Goal: Task Accomplishment & Management: Manage account settings

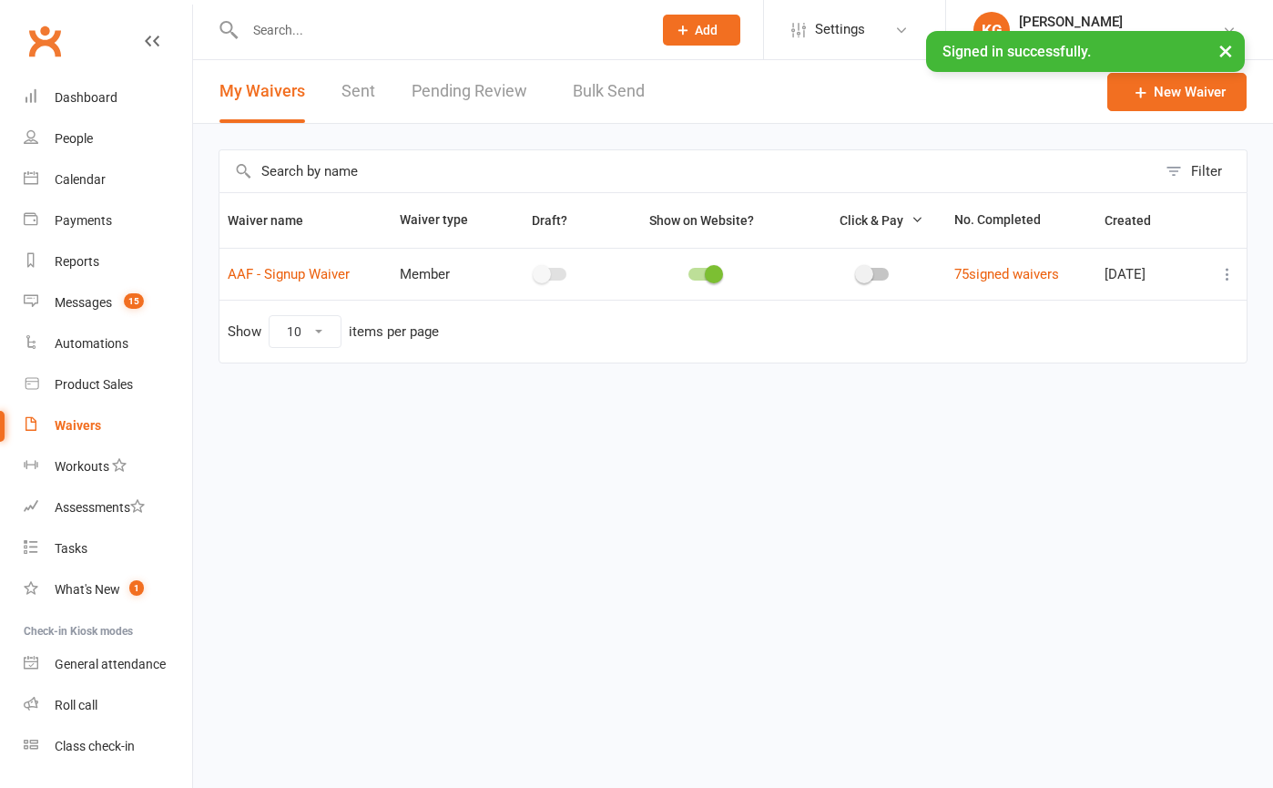
click at [299, 36] on input "text" at bounding box center [439, 29] width 400 height 25
type input "hong"
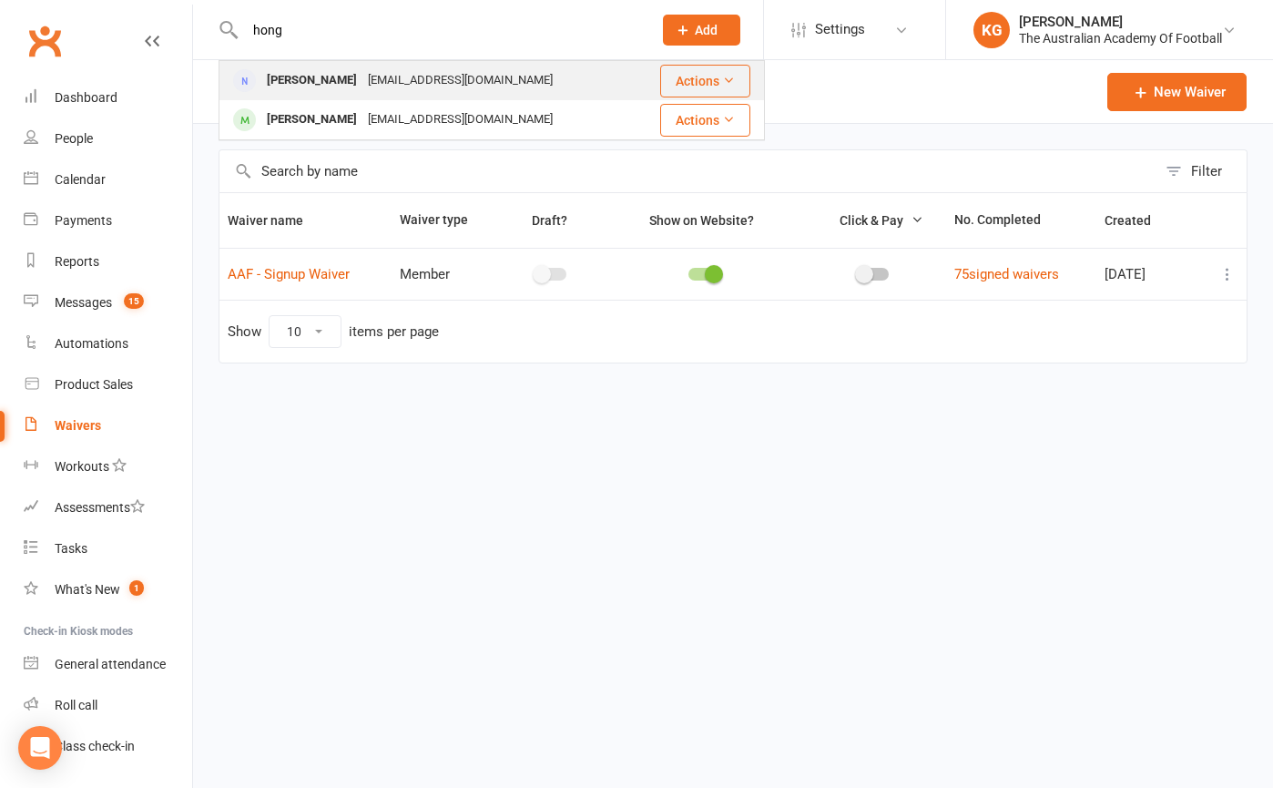
click at [335, 81] on div "[PERSON_NAME]" at bounding box center [311, 80] width 101 height 26
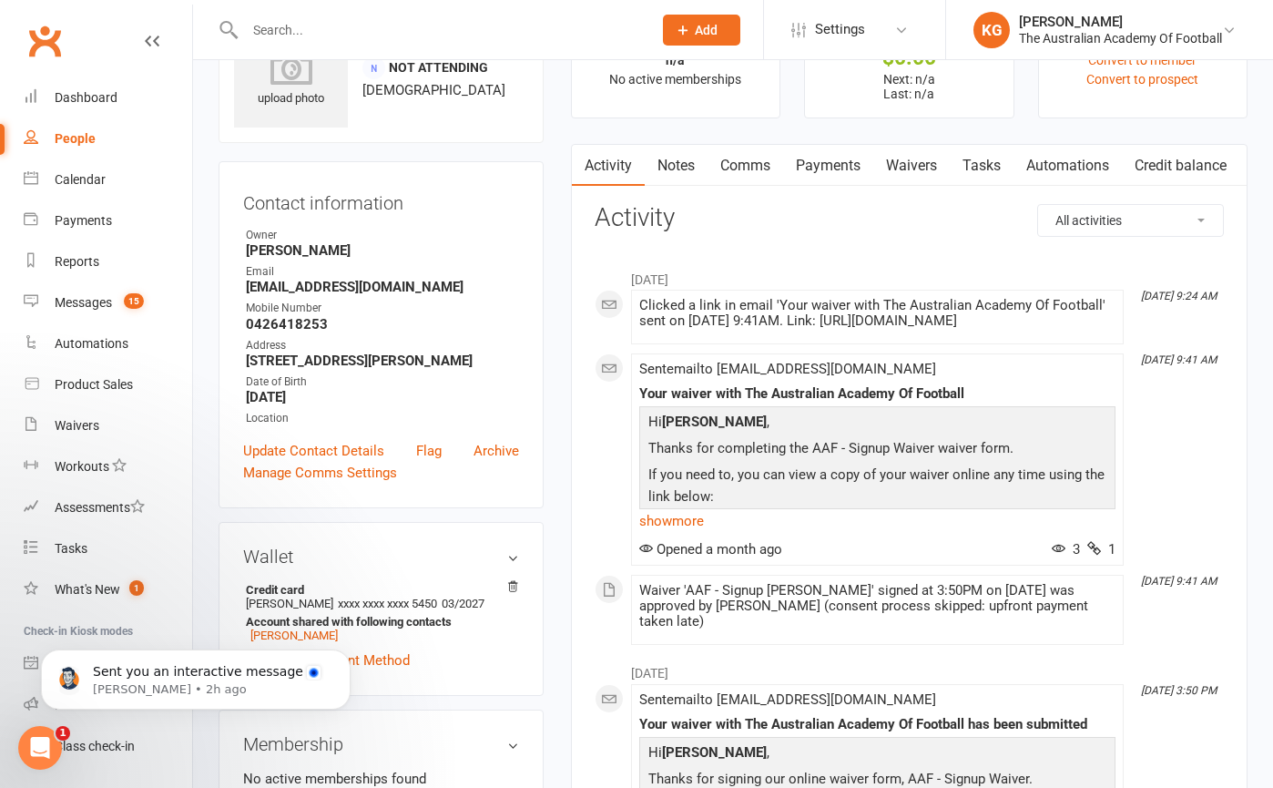
scroll to position [199, 0]
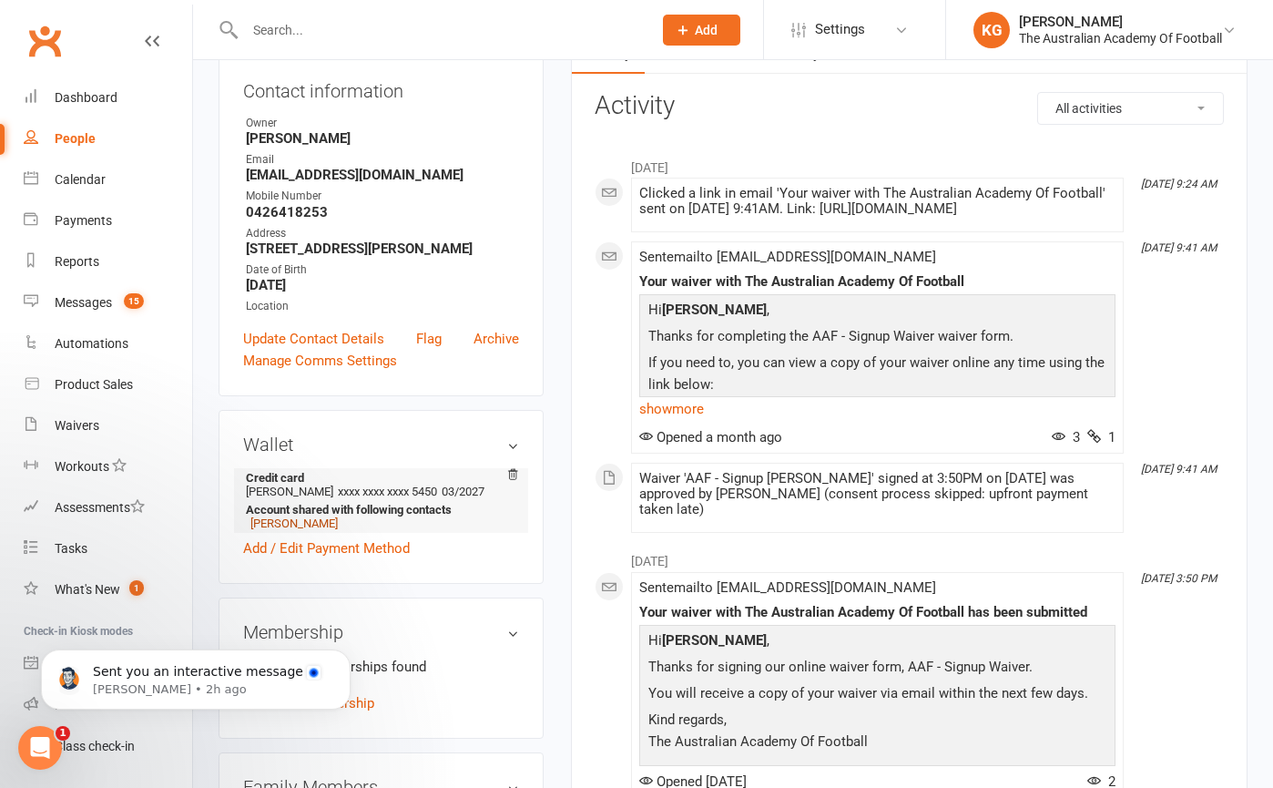
click at [311, 530] on link "[PERSON_NAME]" at bounding box center [293, 523] width 87 height 14
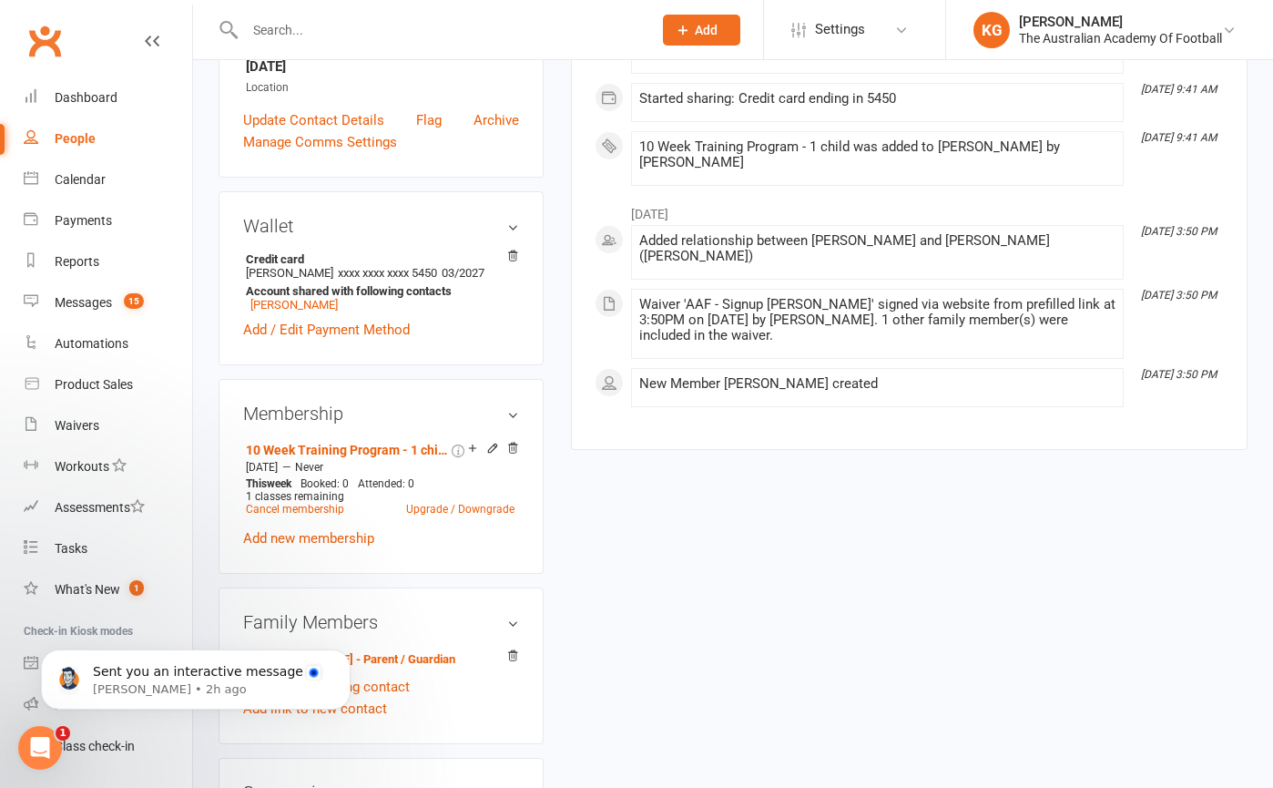
scroll to position [408, 0]
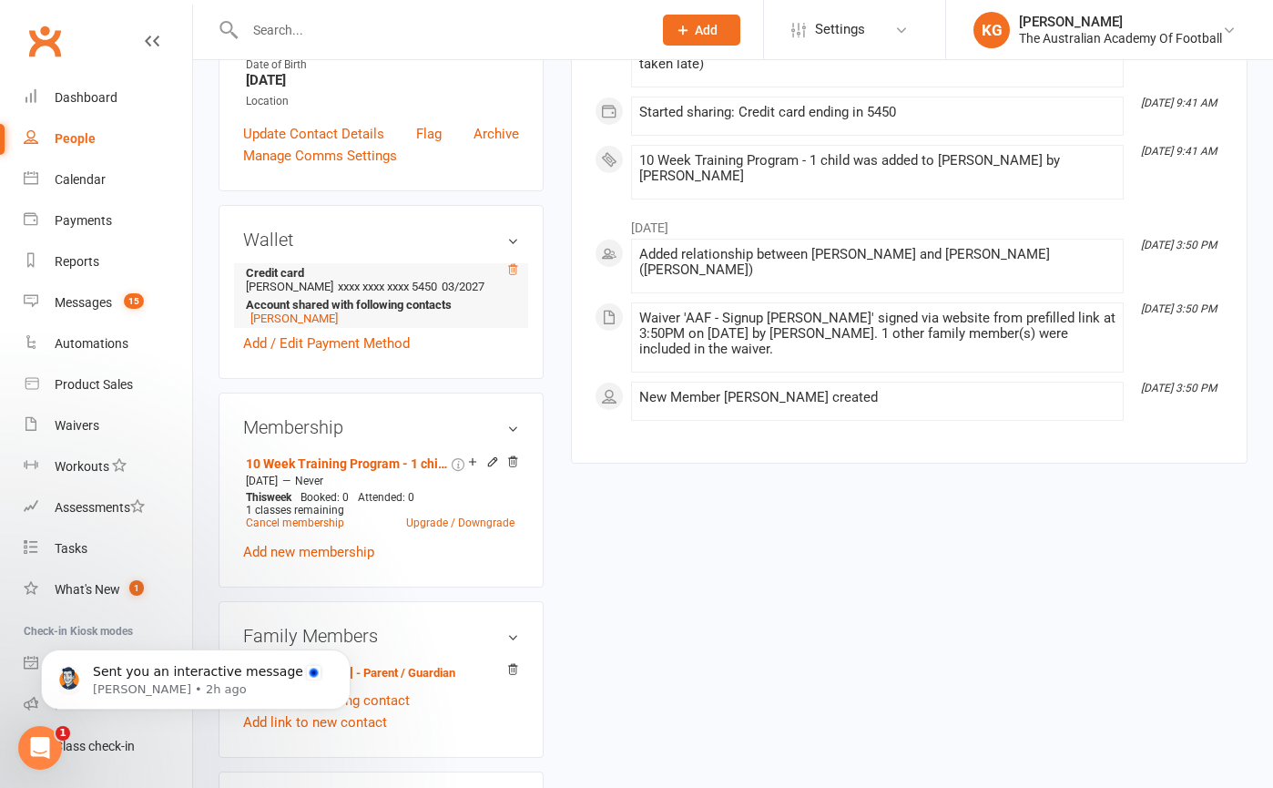
click at [515, 274] on icon at bounding box center [512, 269] width 9 height 10
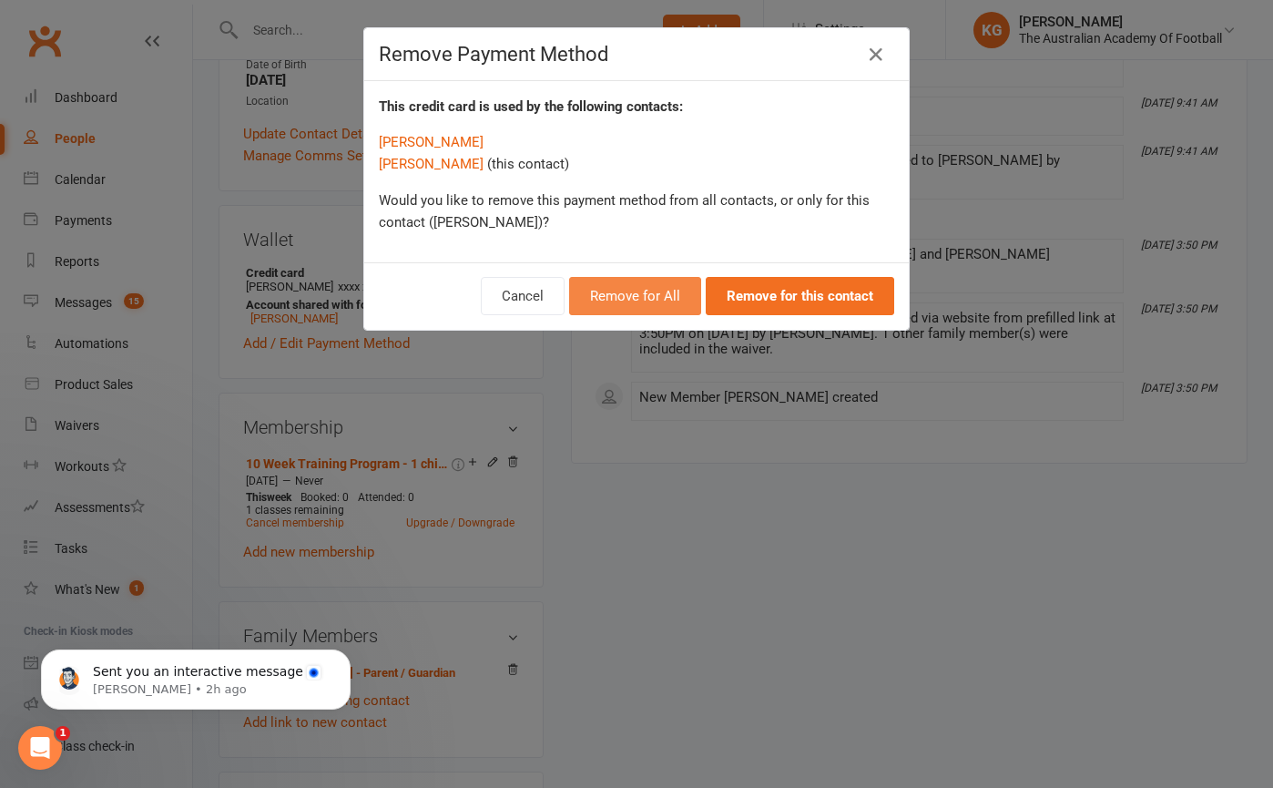
click at [685, 300] on button "Remove for All" at bounding box center [635, 296] width 132 height 38
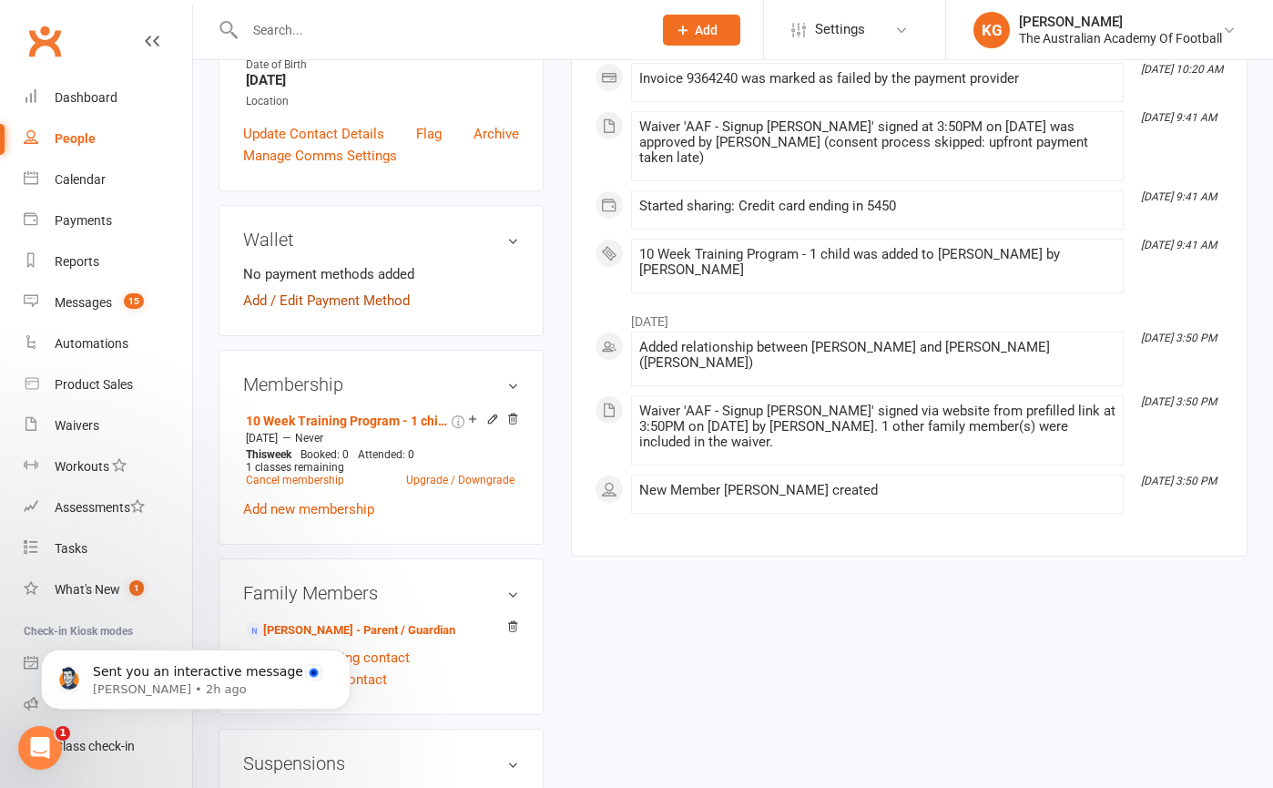
click at [274, 310] on link "Add / Edit Payment Method" at bounding box center [326, 301] width 167 height 22
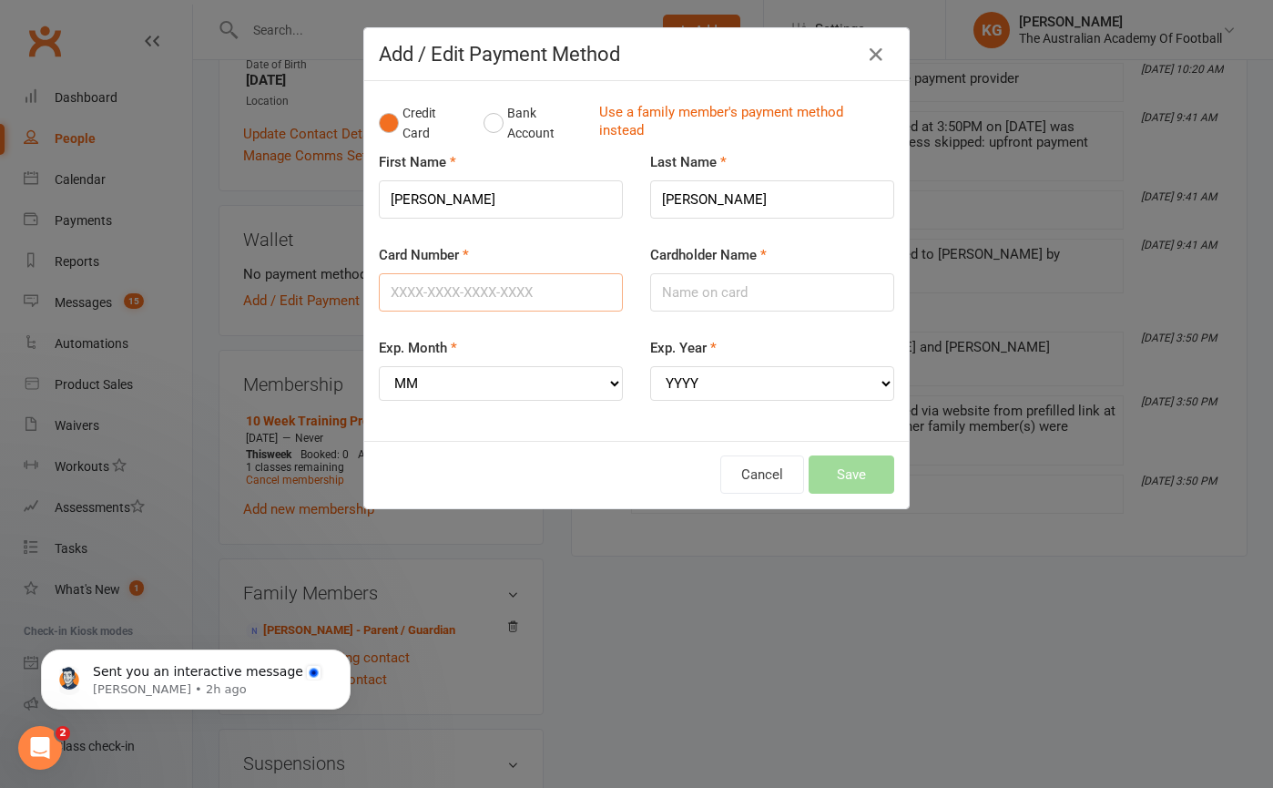
click at [473, 291] on input "Card Number" at bounding box center [501, 292] width 244 height 38
type input "[CREDIT_CARD_NUMBER]"
click at [684, 277] on input "Cardholder Name" at bounding box center [772, 292] width 244 height 38
type input "[PERSON_NAME]"
click at [487, 389] on select "MM 01 02 03 04 05 06 07 08 09 10 11 12" at bounding box center [501, 383] width 244 height 35
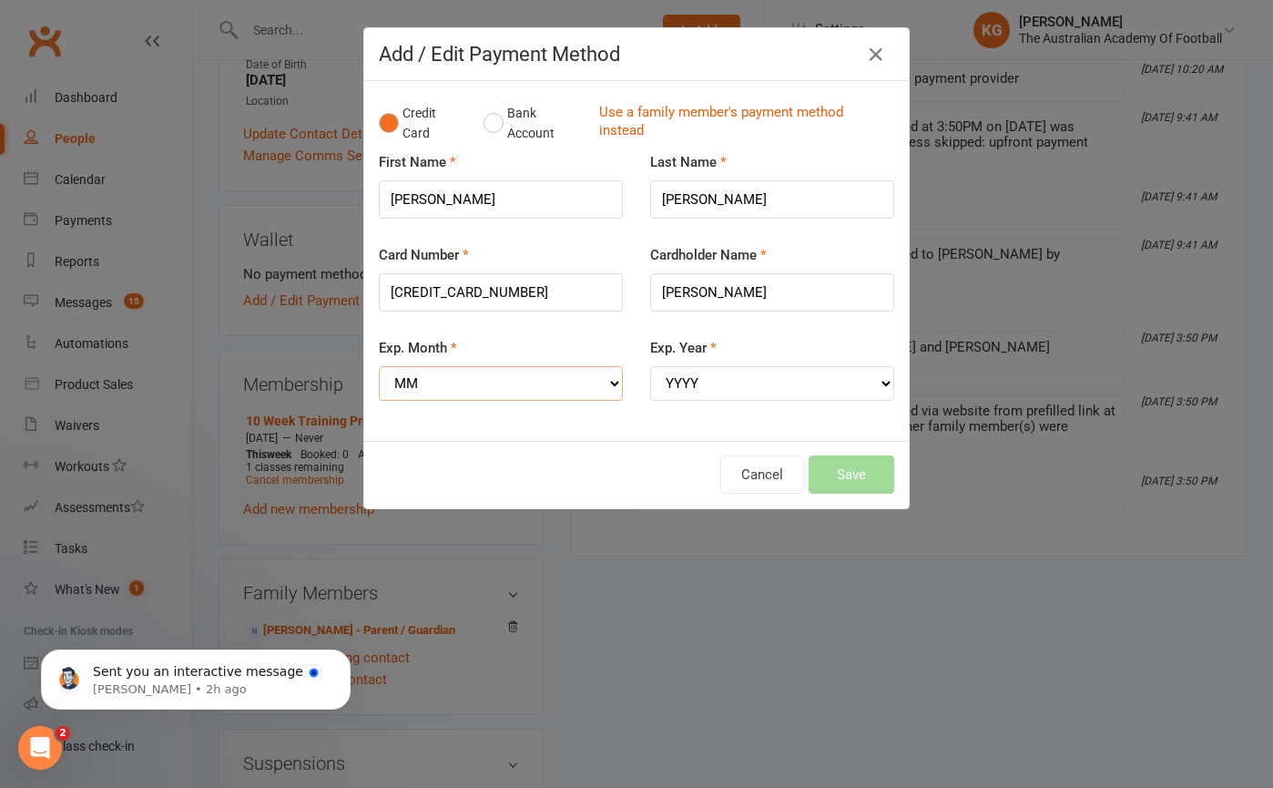
click at [421, 395] on select "MM 01 02 03 04 05 06 07 08 09 10 11 12" at bounding box center [501, 383] width 244 height 35
select select "09"
click at [379, 366] on select "MM 01 02 03 04 05 06 07 08 09 10 11 12" at bounding box center [501, 383] width 244 height 35
click at [718, 382] on select "YYYY 2025 2026 2027 2028 2029 2030 2031 2032 2033 2034" at bounding box center [772, 383] width 244 height 35
select select "2028"
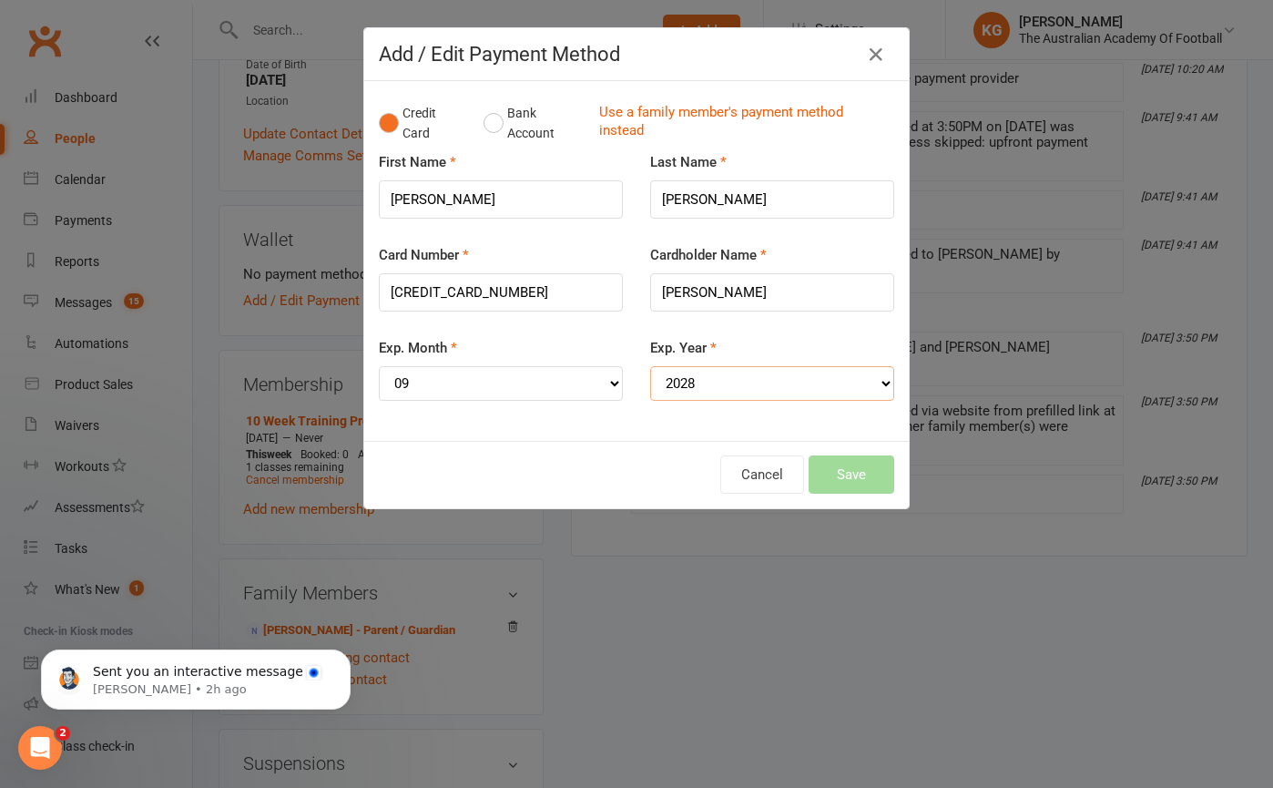
click at [650, 366] on select "YYYY 2025 2026 2027 2028 2029 2030 2031 2032 2033 2034" at bounding box center [772, 383] width 244 height 35
click at [830, 464] on button "Save" at bounding box center [851, 474] width 86 height 38
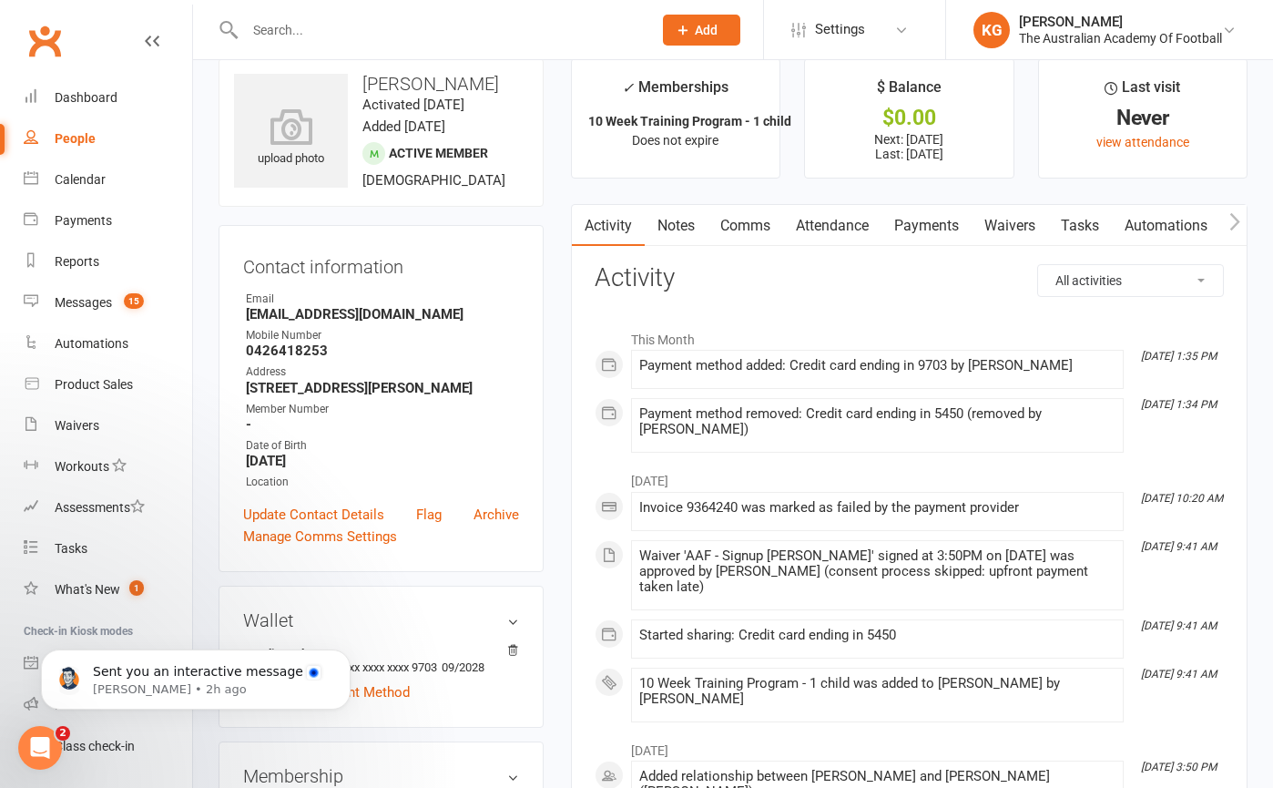
scroll to position [0, 0]
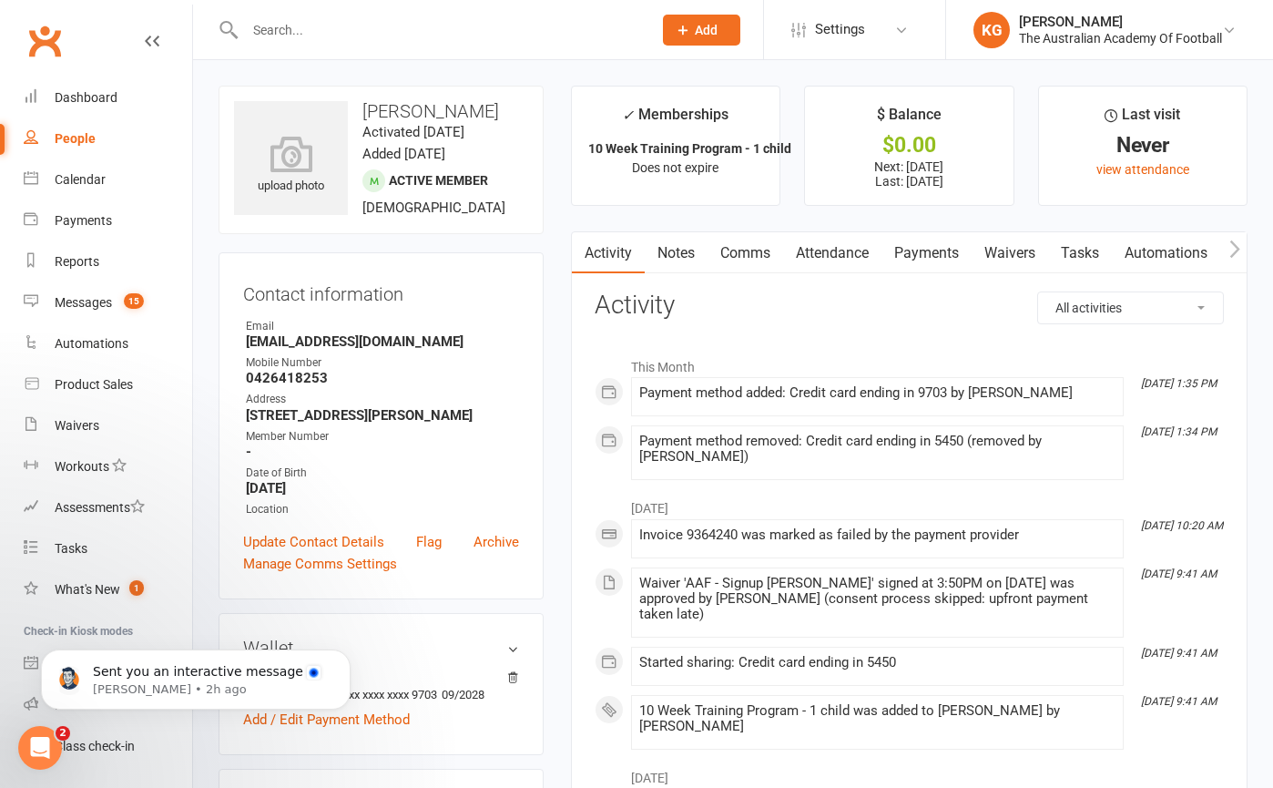
click at [924, 254] on link "Payments" at bounding box center [926, 253] width 90 height 42
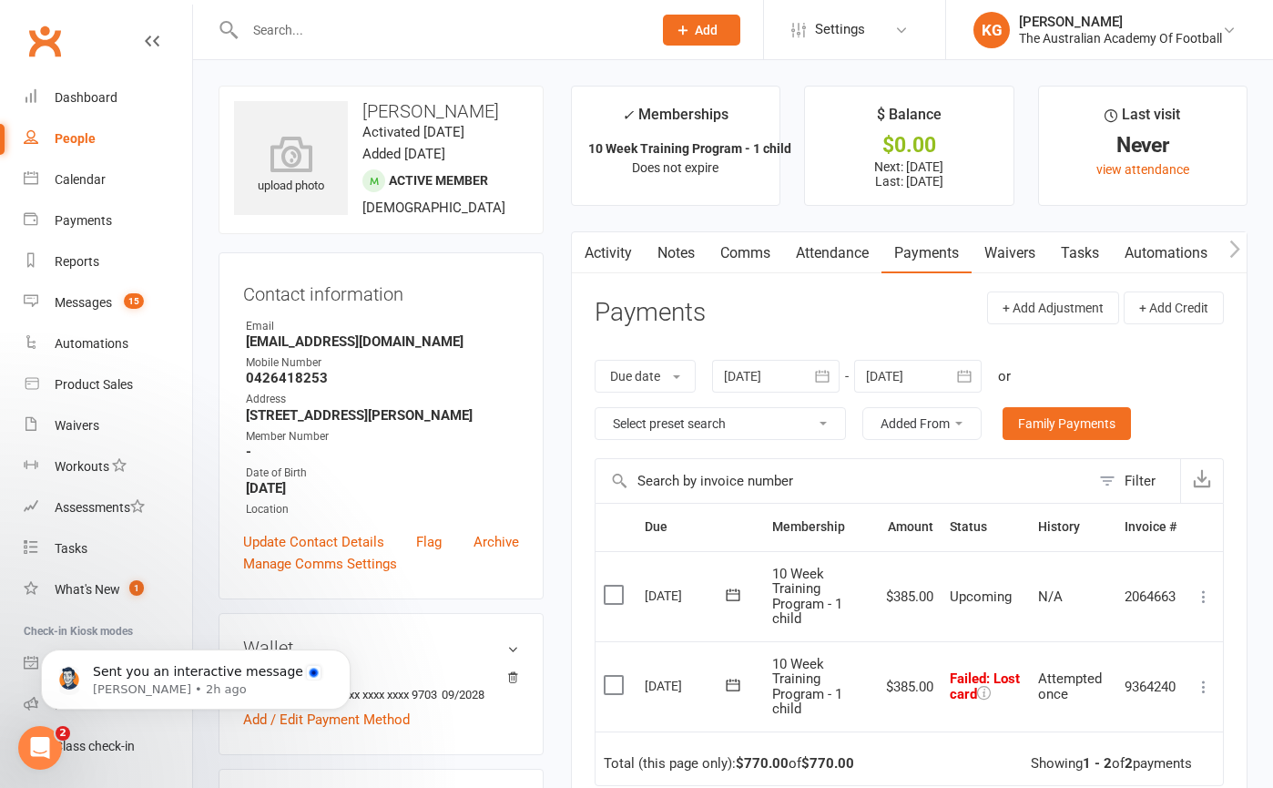
click at [1206, 683] on icon at bounding box center [1204, 686] width 18 height 18
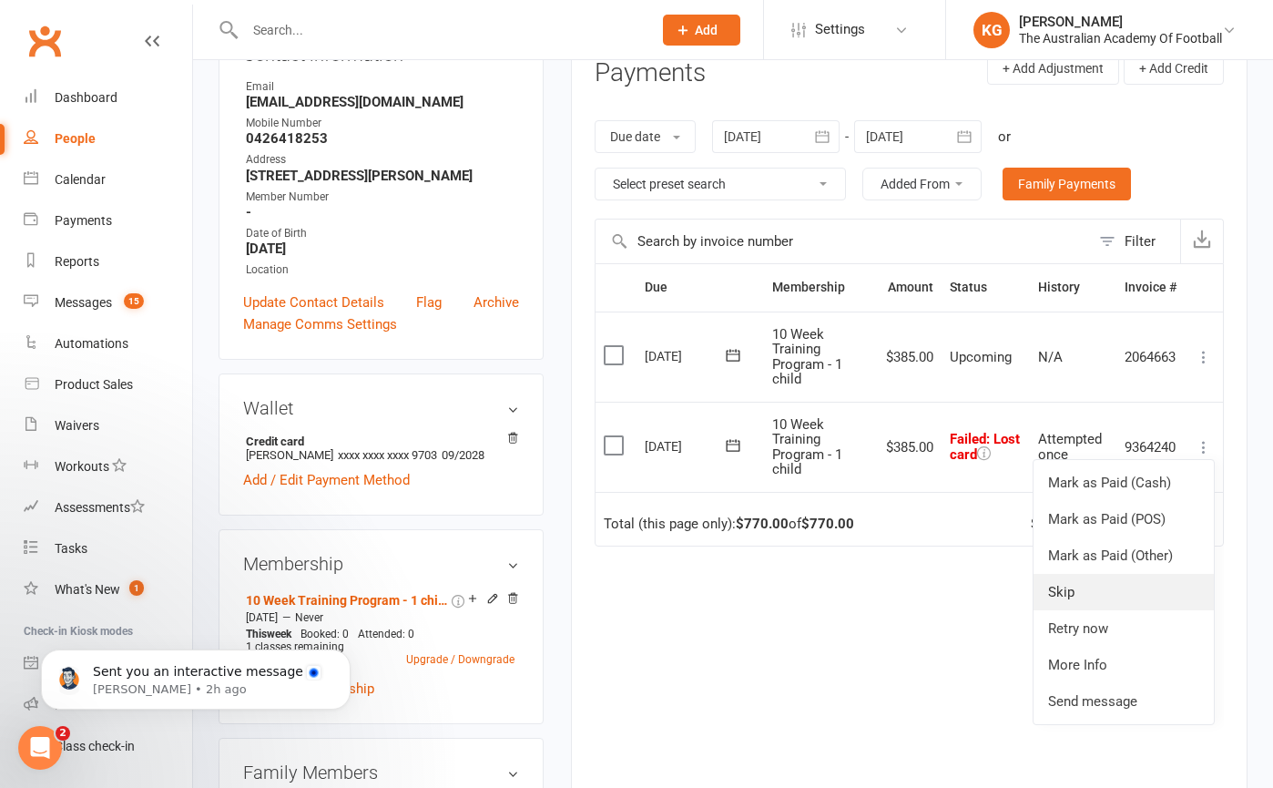
scroll to position [245, 0]
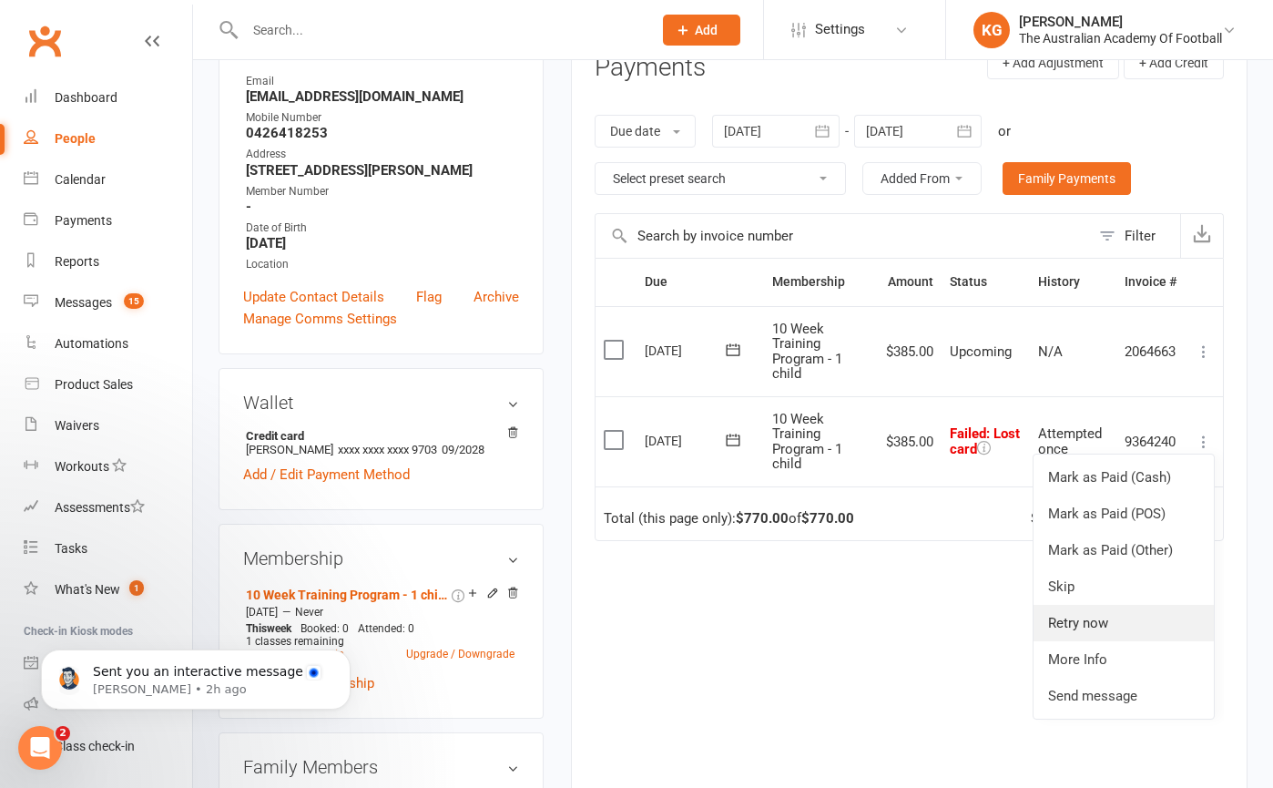
click at [1113, 632] on link "Retry now" at bounding box center [1123, 623] width 180 height 36
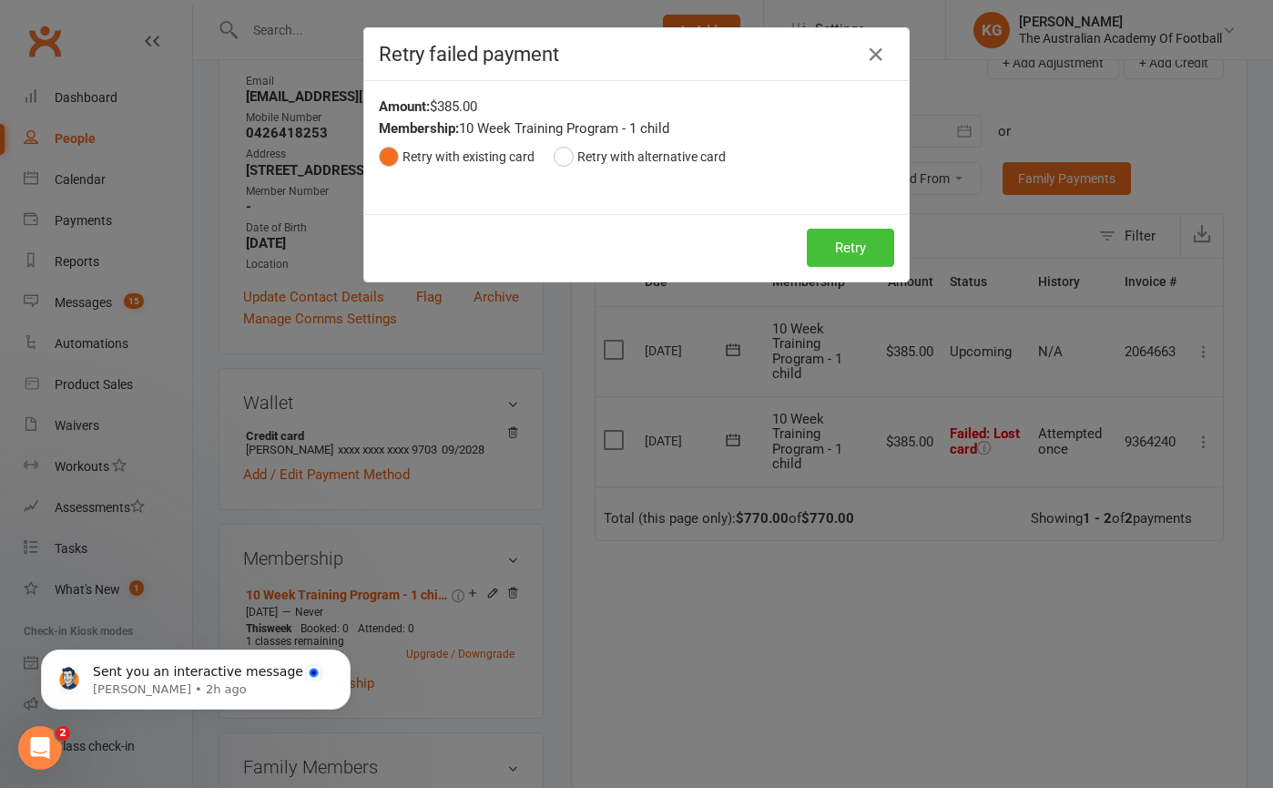
click at [837, 256] on button "Retry" at bounding box center [850, 248] width 87 height 38
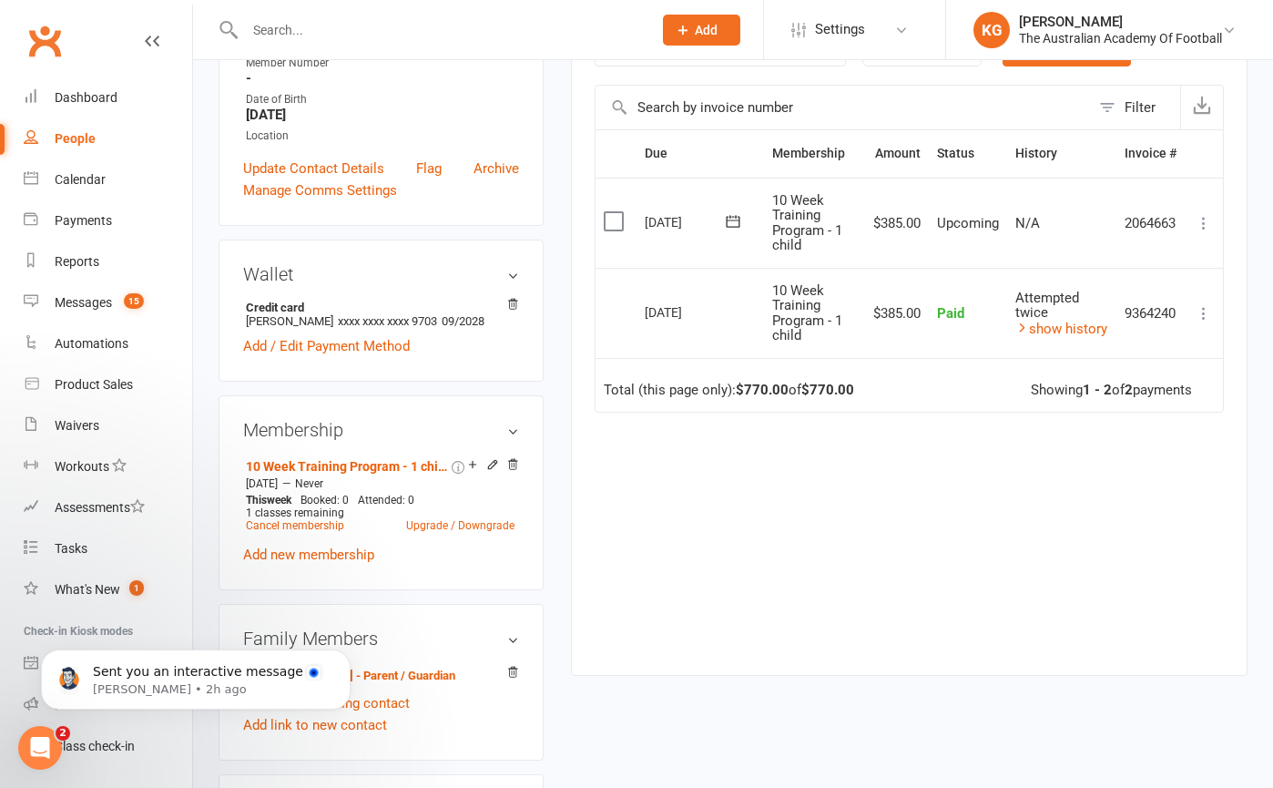
scroll to position [375, 0]
